Goal: Task Accomplishment & Management: Use online tool/utility

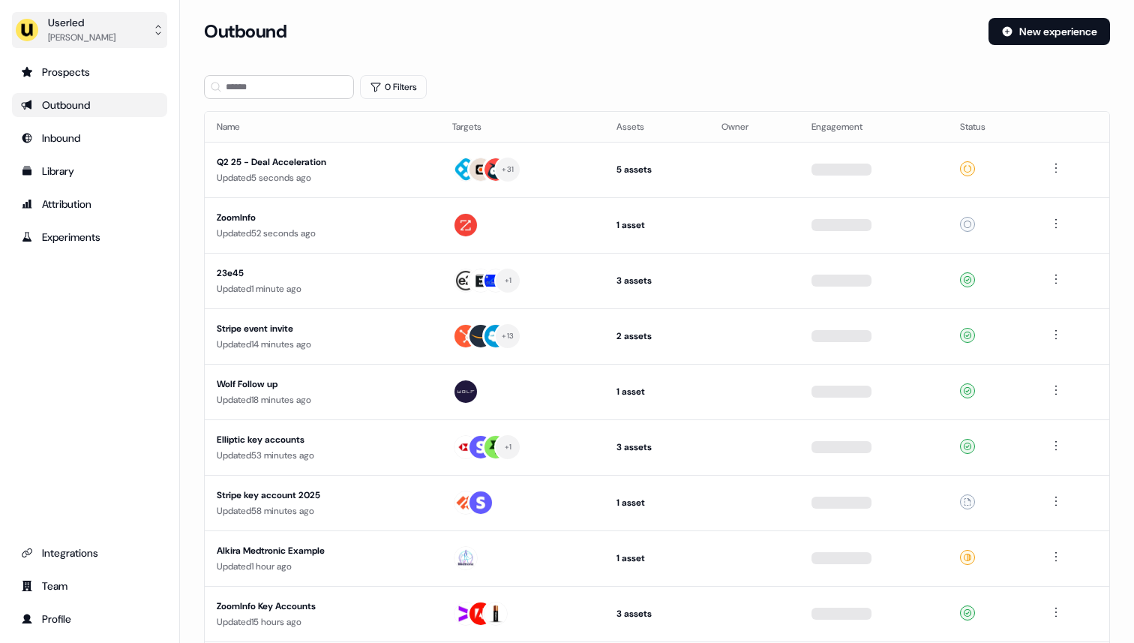
click at [112, 22] on div "Userled" at bounding box center [81, 22] width 67 height 15
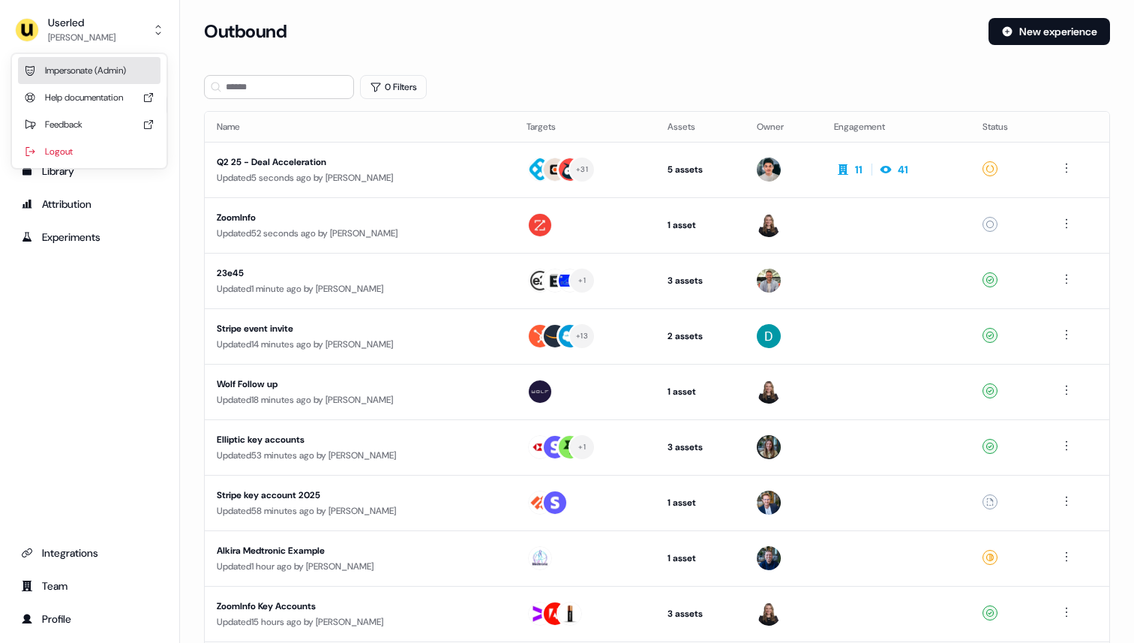
click at [113, 65] on div "Impersonate (Admin)" at bounding box center [89, 70] width 142 height 27
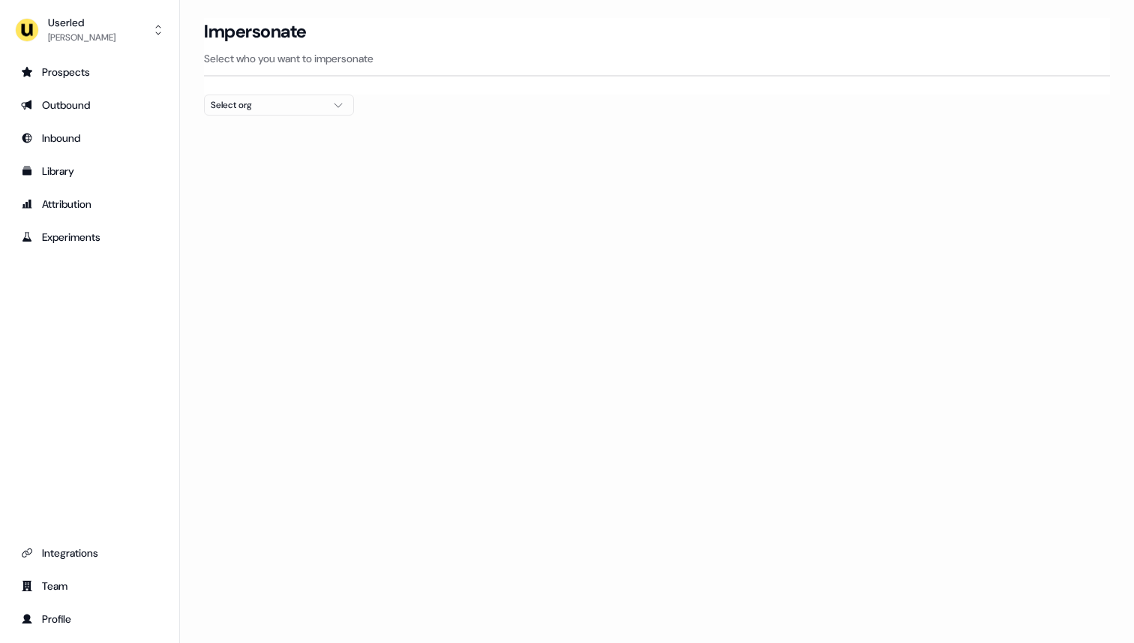
click at [261, 103] on div "Select org" at bounding box center [267, 104] width 112 height 15
type input "****"
click at [266, 163] on div "Secfense" at bounding box center [279, 159] width 148 height 24
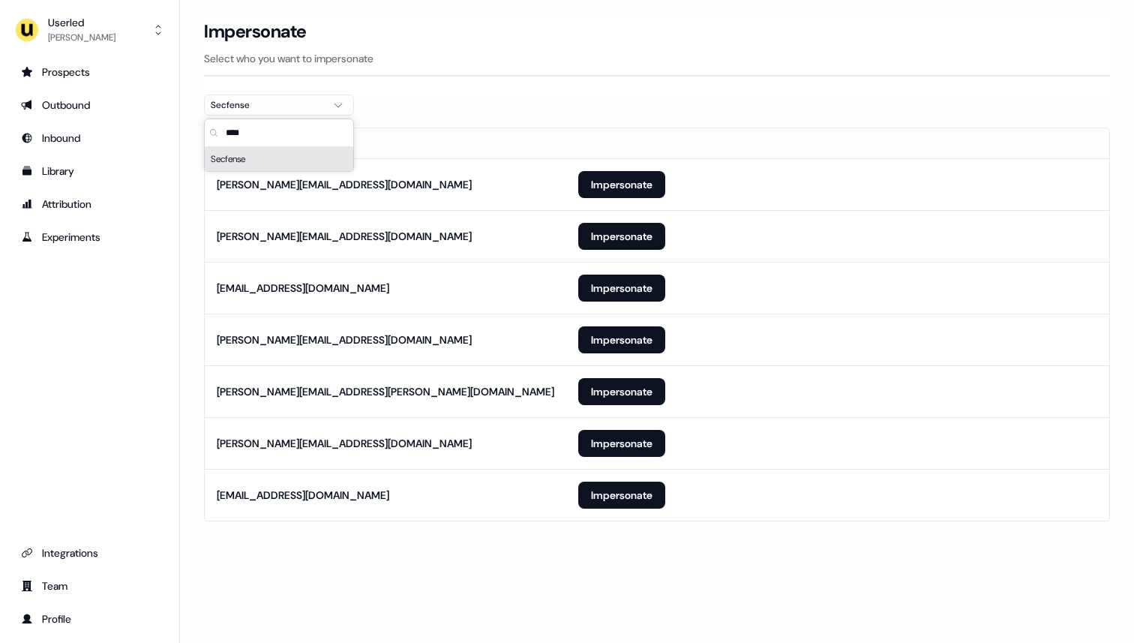
click at [490, 125] on div at bounding box center [657, 121] width 906 height 12
click at [631, 446] on button "Impersonate" at bounding box center [621, 443] width 87 height 27
